Goal: Use online tool/utility: Utilize a website feature to perform a specific function

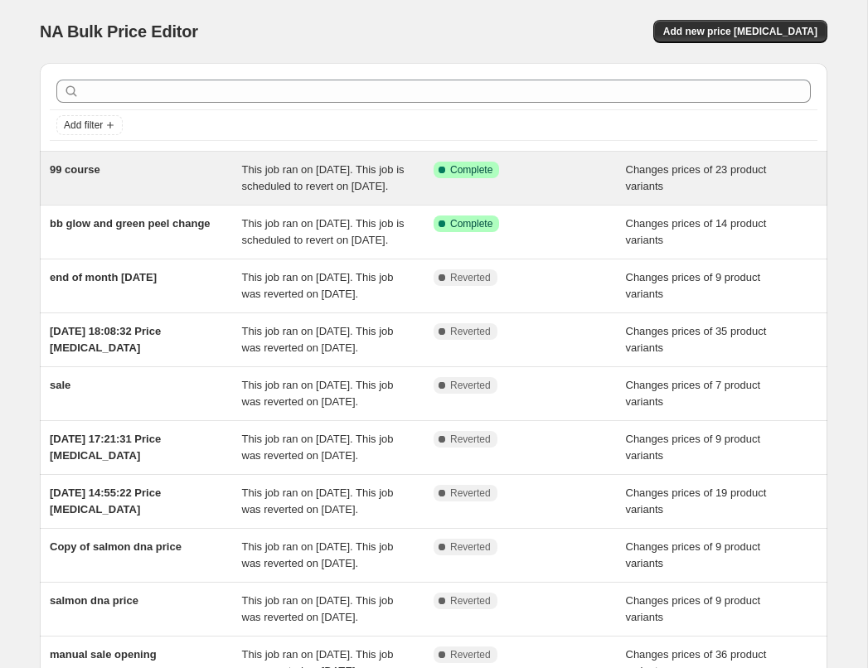
click at [239, 169] on div "99 course" at bounding box center [146, 178] width 192 height 33
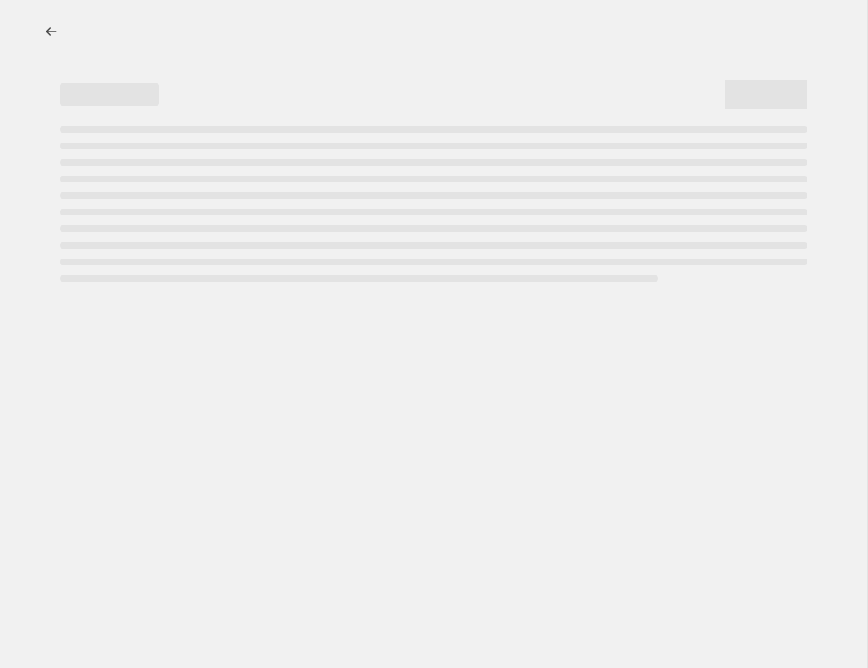
select select "collection"
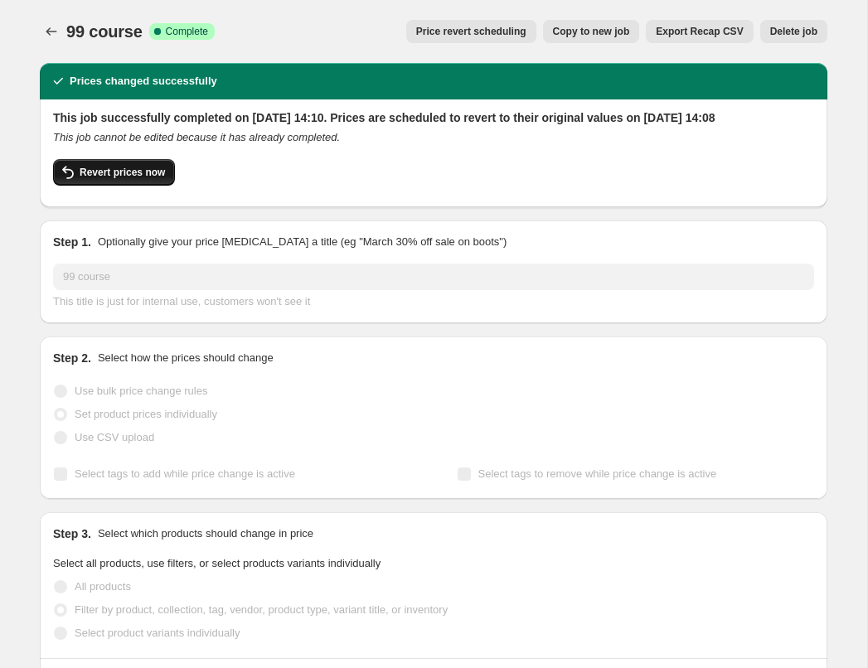
click at [157, 179] on span "Revert prices now" at bounding box center [122, 172] width 85 height 13
checkbox input "false"
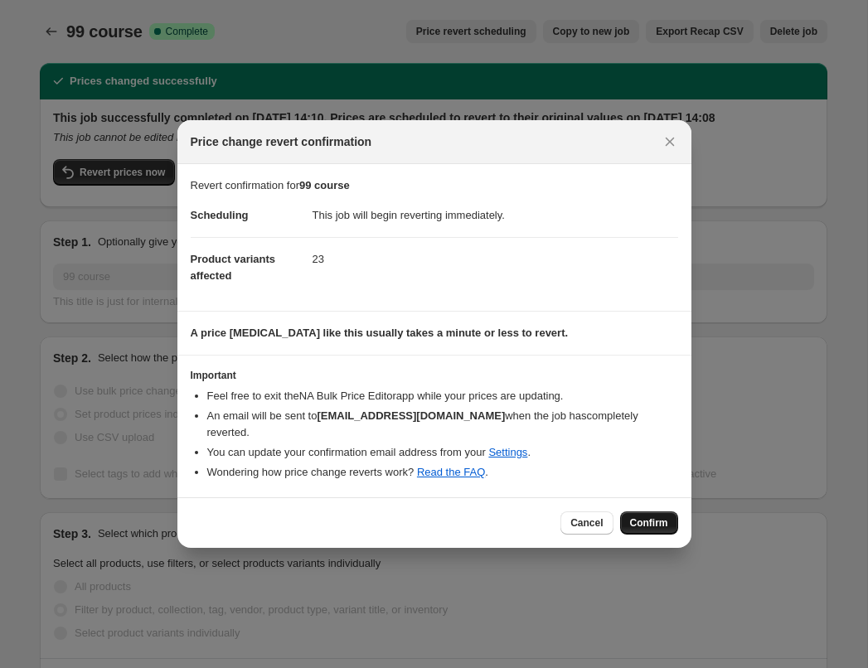
click at [658, 519] on span "Confirm" at bounding box center [649, 522] width 38 height 13
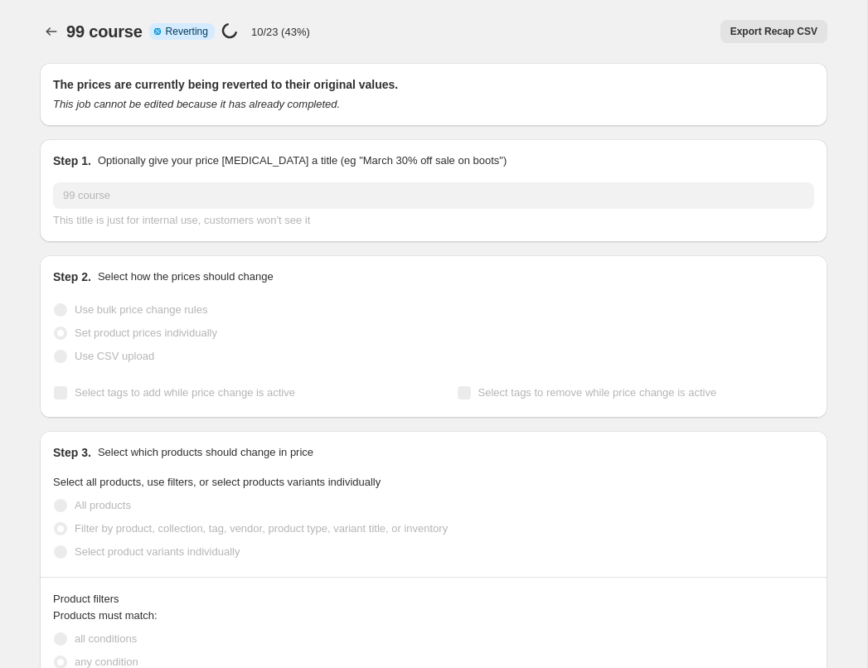
select select "collection"
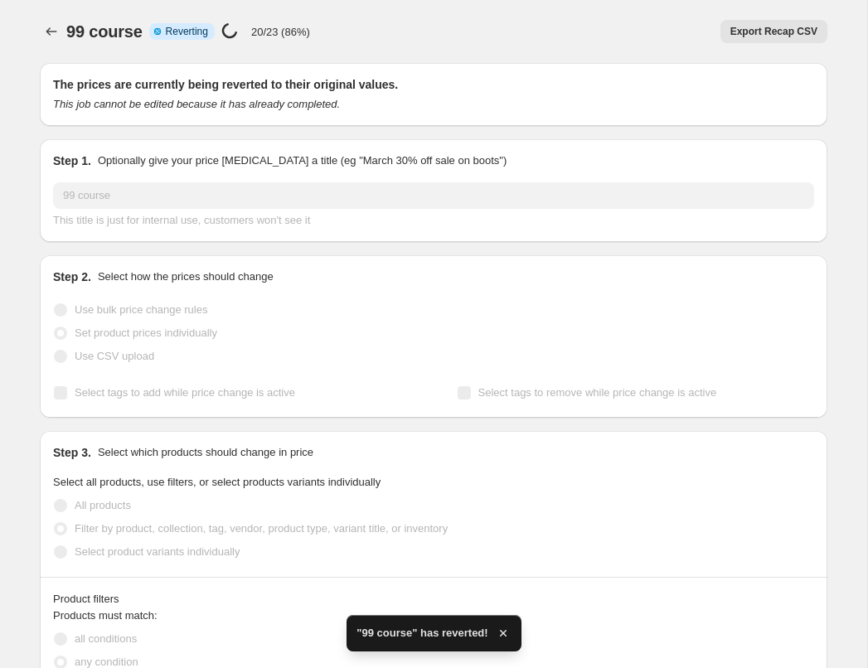
checkbox input "true"
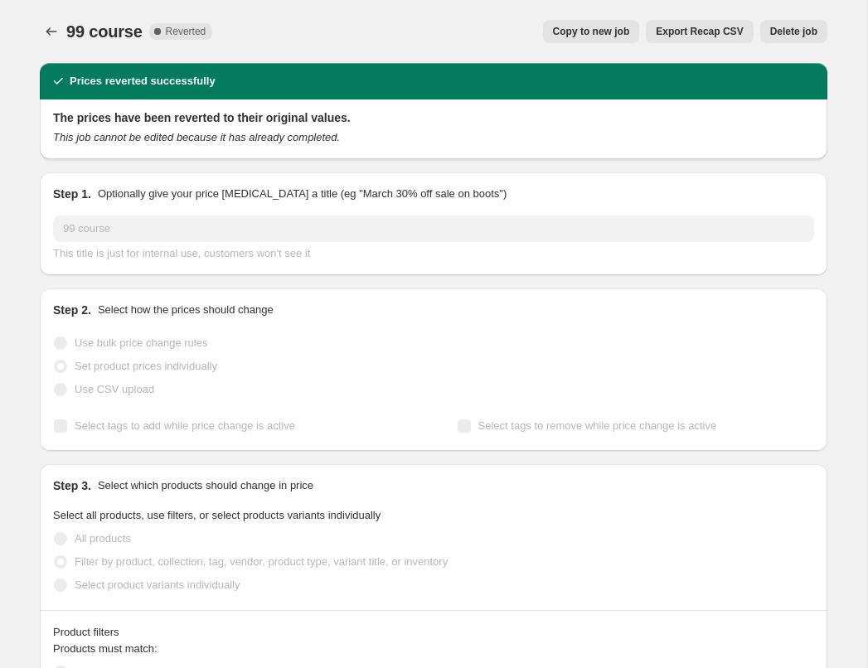
click at [591, 28] on span "Copy to new job" at bounding box center [591, 31] width 77 height 13
select select "collection"
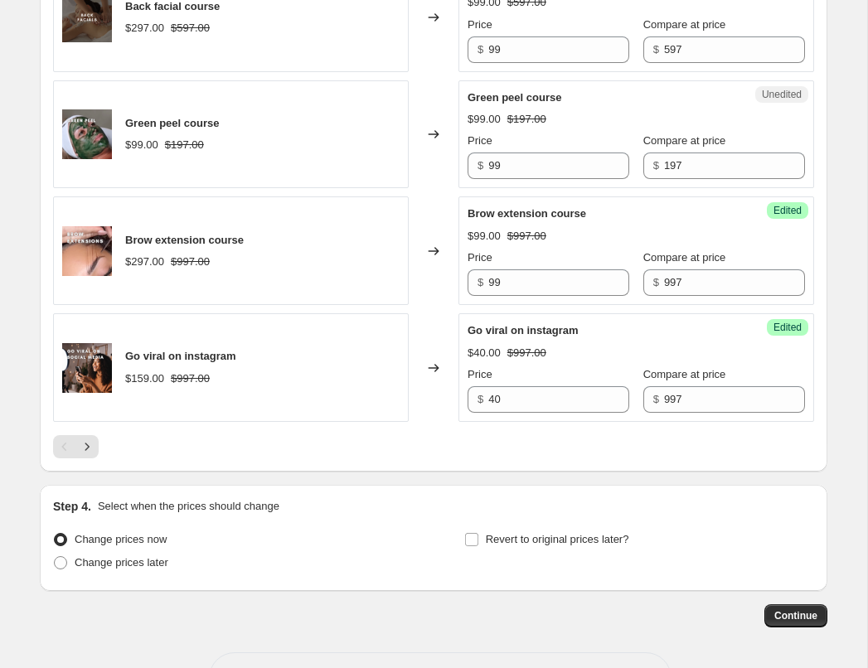
scroll to position [2708, 0]
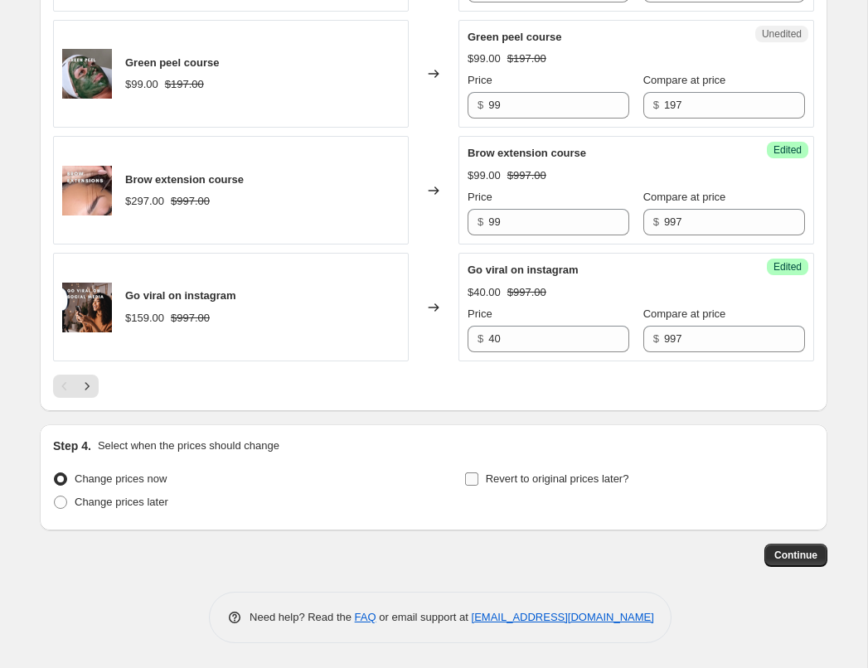
click at [477, 479] on span at bounding box center [471, 479] width 15 height 15
click at [477, 479] on input "Revert to original prices later?" at bounding box center [471, 478] width 13 height 13
checkbox input "true"
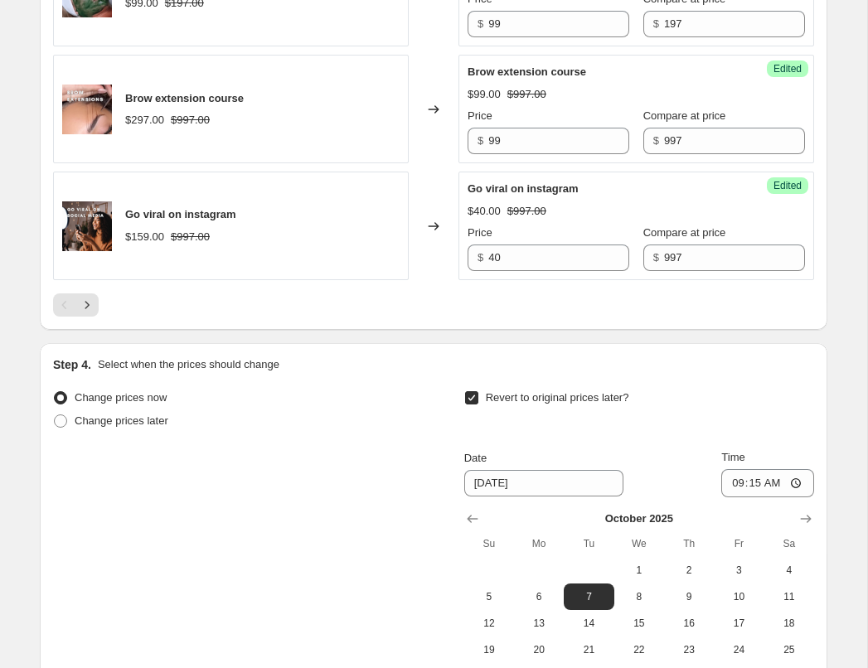
scroll to position [2992, 0]
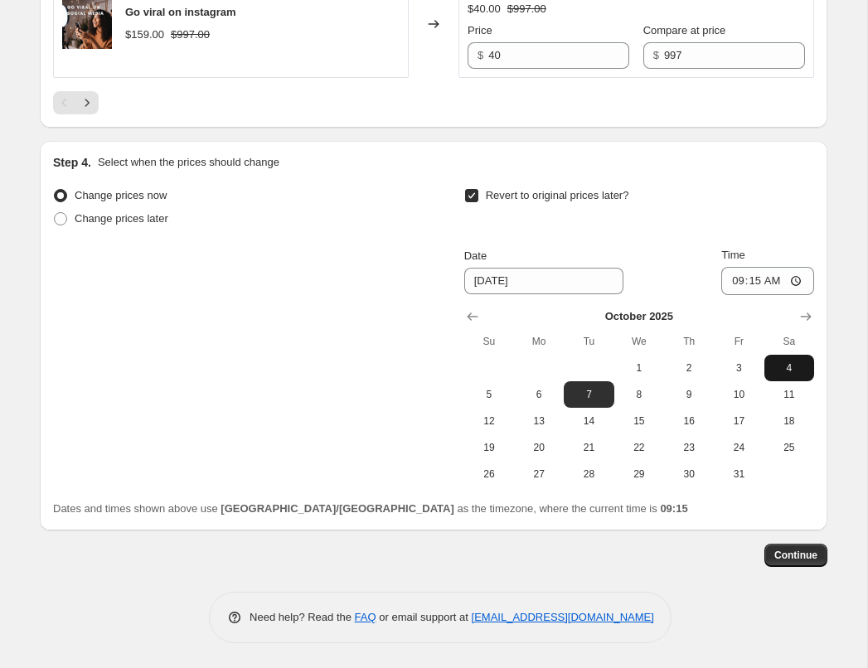
click at [797, 364] on span "4" at bounding box center [789, 367] width 36 height 13
click at [647, 370] on span "1" at bounding box center [639, 367] width 36 height 13
click at [796, 360] on button "4" at bounding box center [789, 368] width 50 height 27
type input "10/4/2025"
click at [807, 555] on span "Continue" at bounding box center [795, 555] width 43 height 13
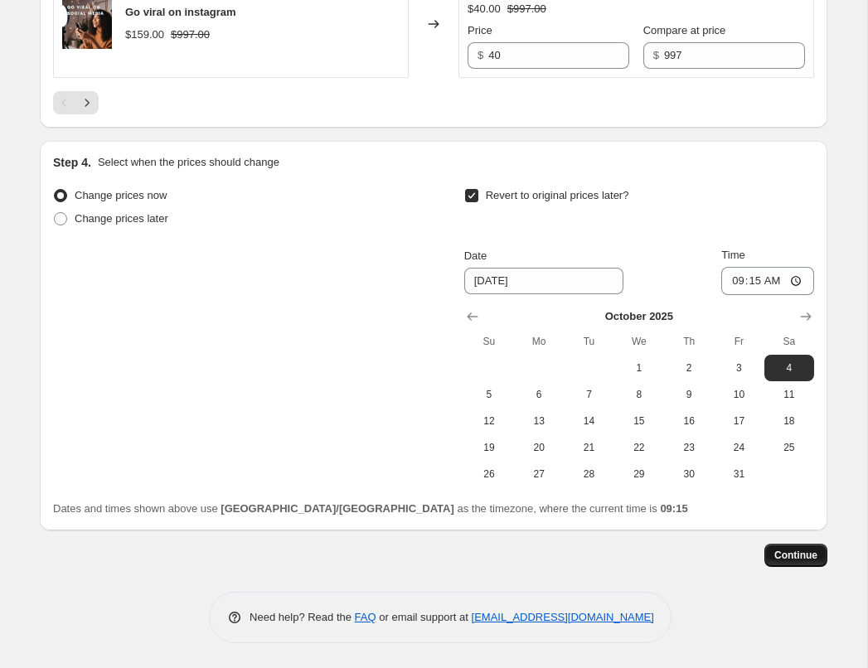
scroll to position [0, 0]
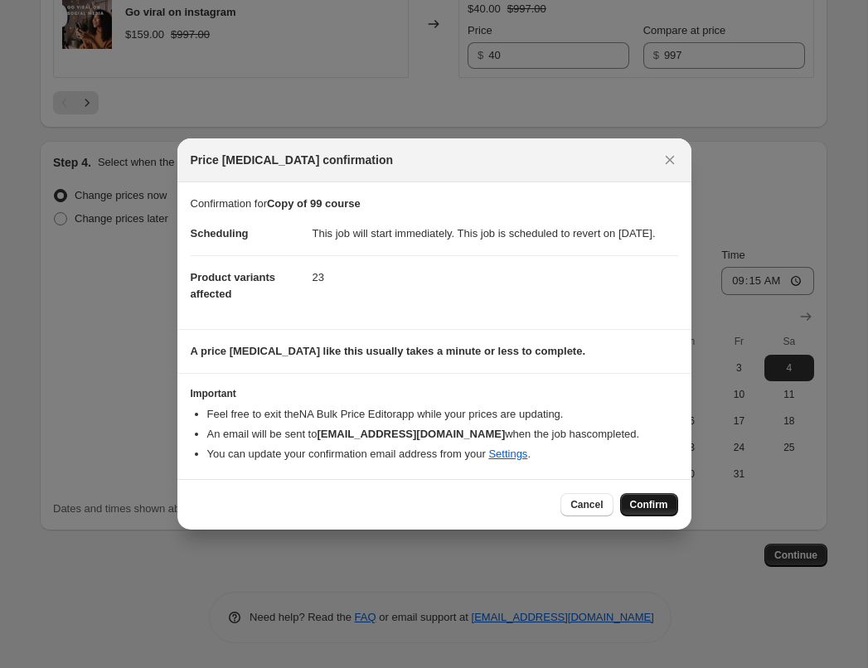
click at [624, 516] on button "Confirm" at bounding box center [649, 504] width 58 height 23
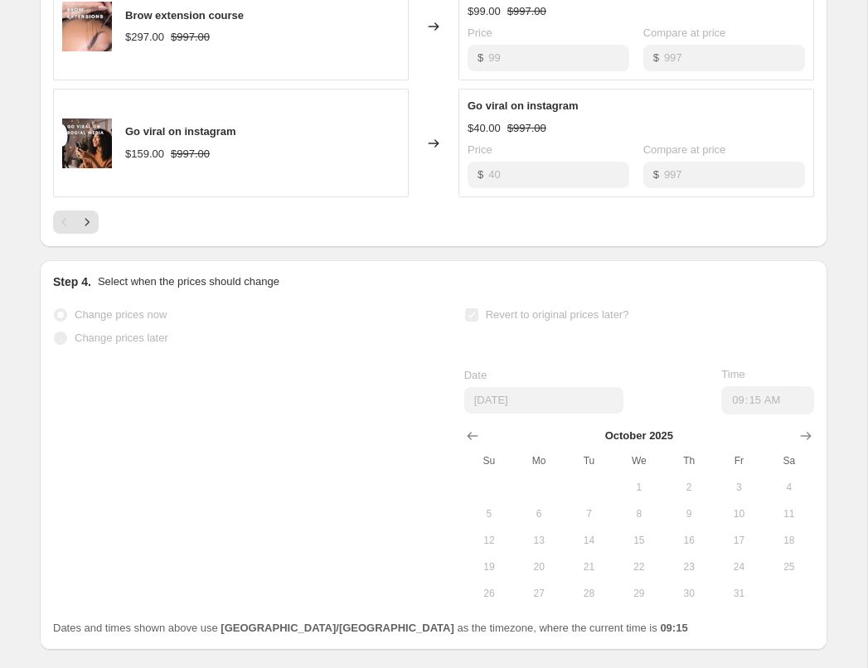
scroll to position [3035, 0]
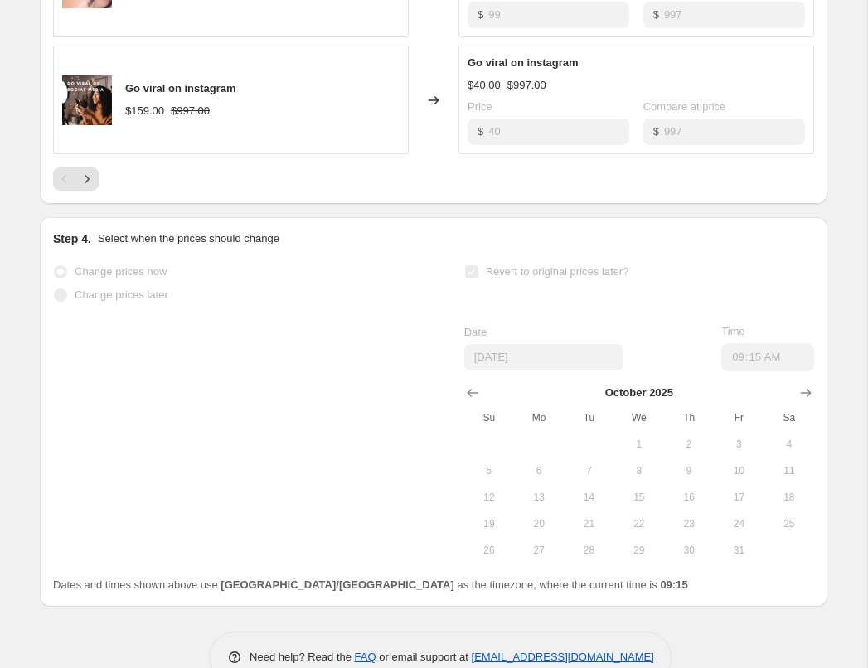
select select "collection"
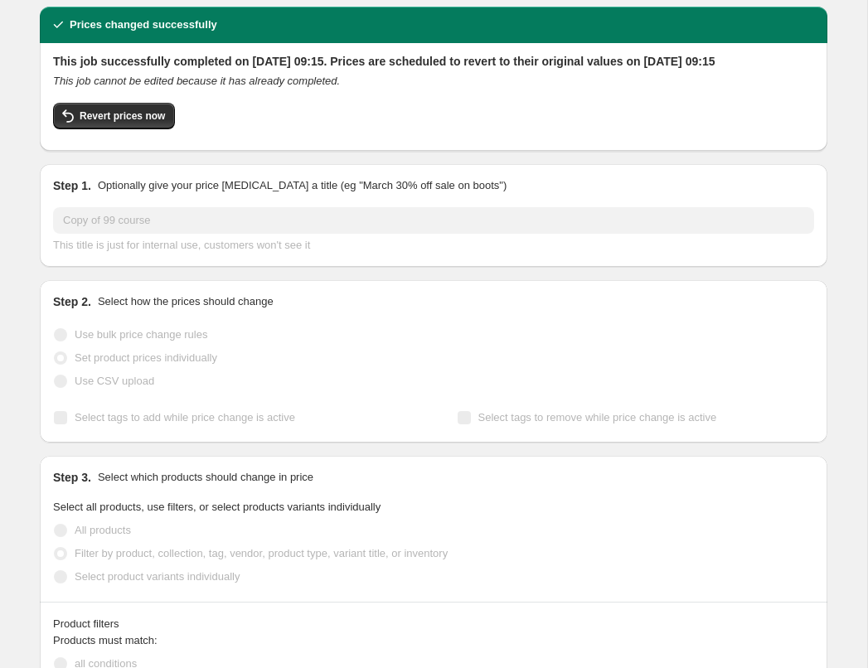
scroll to position [0, 0]
